Goal: Use online tool/utility

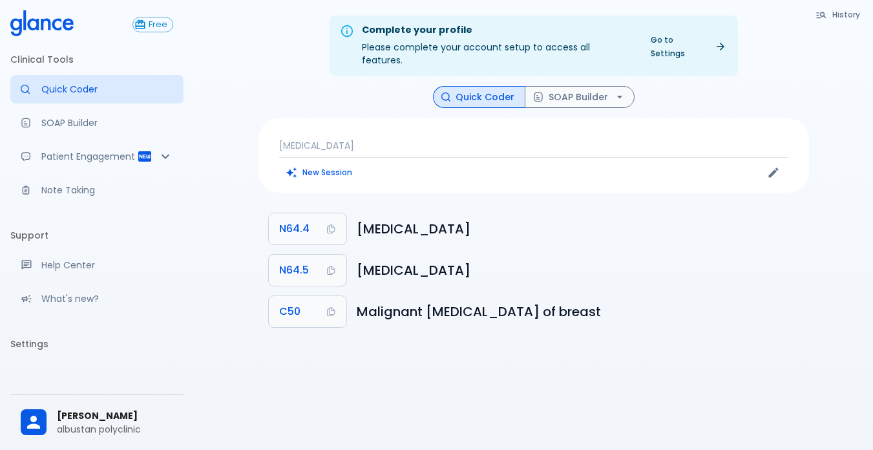
click at [399, 125] on div "[MEDICAL_DATA] New Session" at bounding box center [533, 155] width 551 height 74
drag, startPoint x: 373, startPoint y: 133, endPoint x: 271, endPoint y: 133, distance: 102.1
click at [271, 133] on div "[MEDICAL_DATA] New Session" at bounding box center [533, 155] width 551 height 74
copy p "[MEDICAL_DATA]"
click at [310, 379] on div "Complete your profile Please complete your account setup to access all features…" at bounding box center [533, 240] width 679 height 481
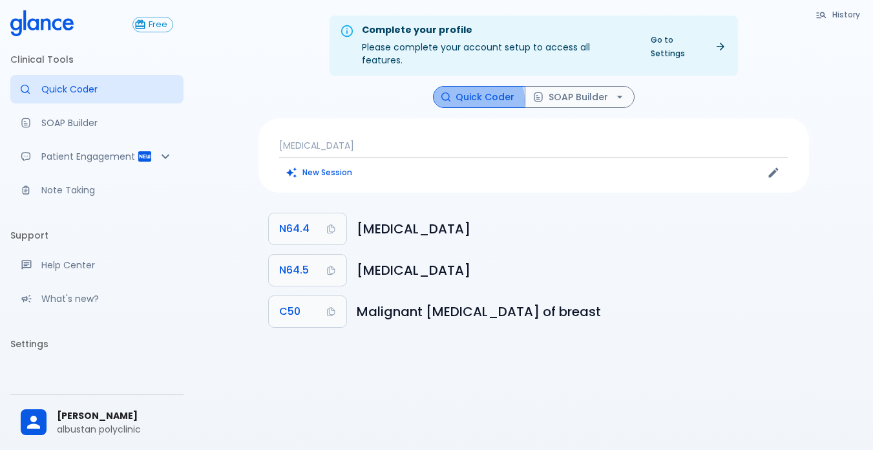
click at [476, 88] on button "Quick Coder" at bounding box center [479, 97] width 92 height 23
click at [363, 139] on p "[MEDICAL_DATA]" at bounding box center [533, 145] width 509 height 13
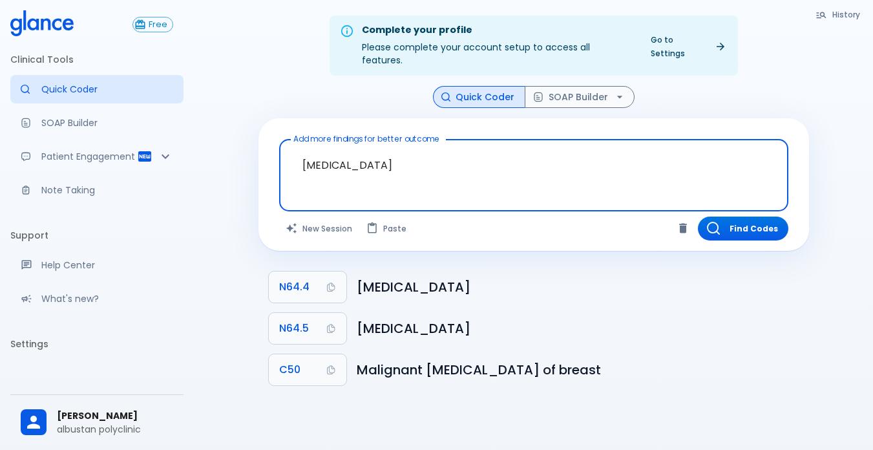
drag, startPoint x: 373, startPoint y: 158, endPoint x: 266, endPoint y: 156, distance: 107.9
click at [266, 156] on div "Add more findings for better outcome [MEDICAL_DATA] x Add more findings for bet…" at bounding box center [533, 184] width 551 height 132
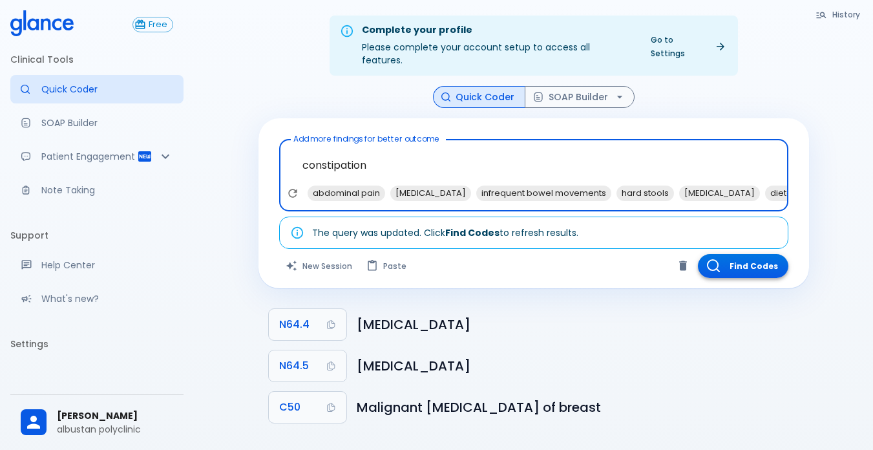
type textarea "constipation"
click at [731, 255] on button "Find Codes" at bounding box center [743, 266] width 90 height 24
